Goal: Task Accomplishment & Management: Use online tool/utility

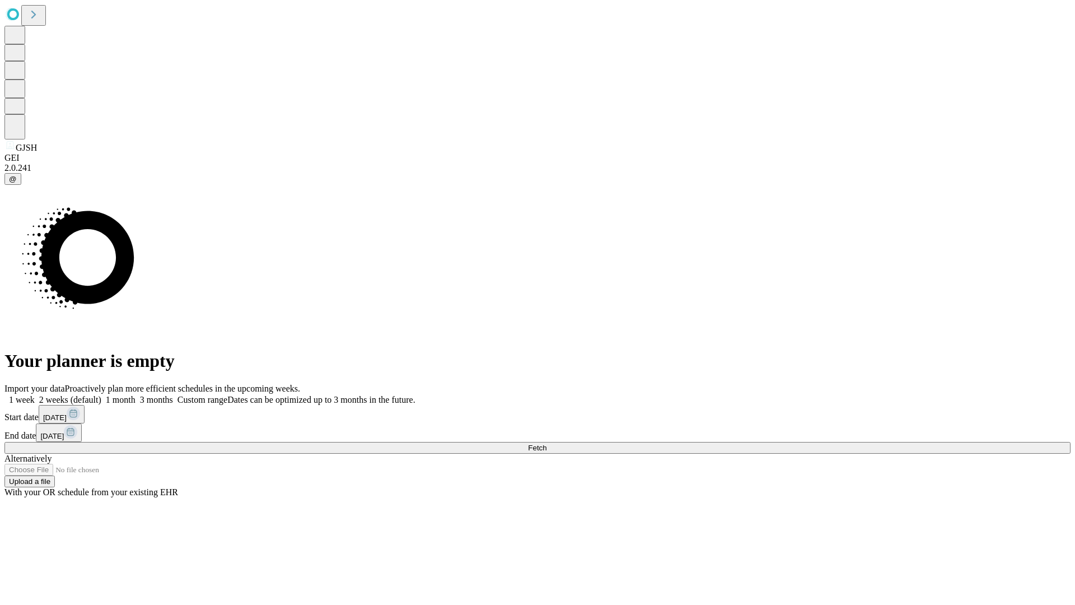
click at [547, 444] on span "Fetch" at bounding box center [537, 448] width 18 height 8
